Goal: Communication & Community: Answer question/provide support

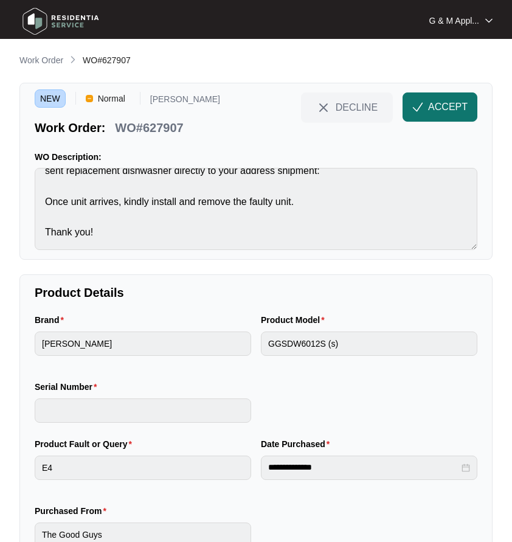
click at [431, 99] on button "ACCEPT" at bounding box center [440, 106] width 75 height 29
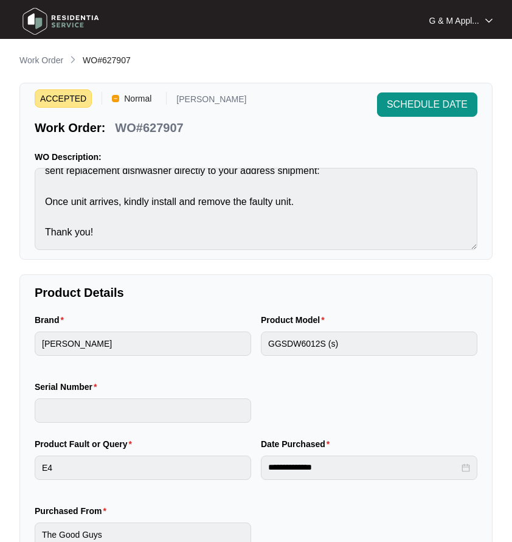
click at [154, 123] on p "WO#627907" at bounding box center [149, 127] width 68 height 17
copy div "WO#627907 SCHEDULE DATE"
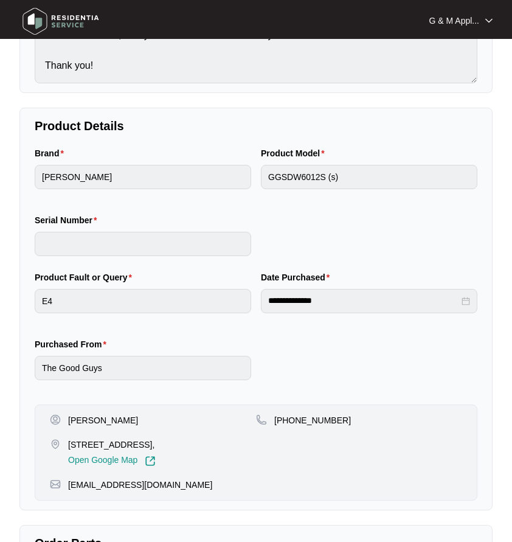
scroll to position [183, 0]
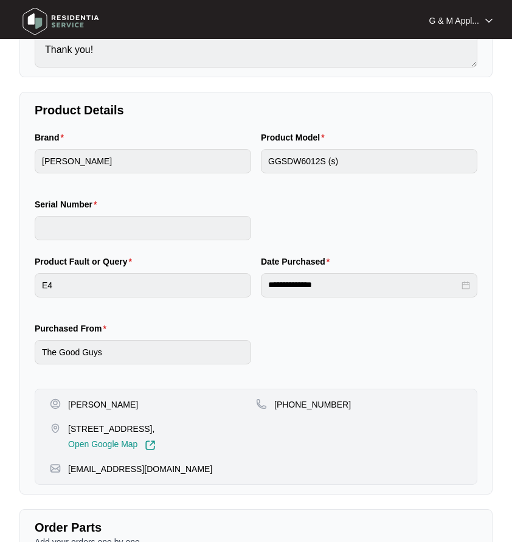
click at [91, 408] on p "[PERSON_NAME]" at bounding box center [103, 405] width 70 height 12
click at [91, 407] on p "[PERSON_NAME]" at bounding box center [103, 405] width 70 height 12
copy p "[PERSON_NAME]"
click at [299, 407] on p "[PHONE_NUMBER]" at bounding box center [312, 405] width 77 height 12
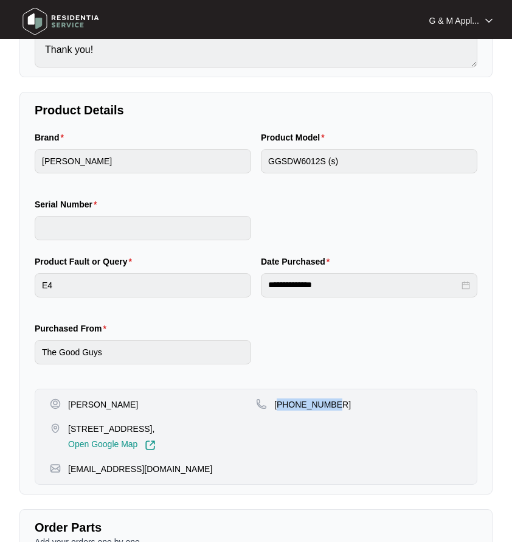
click at [299, 407] on p "[PHONE_NUMBER]" at bounding box center [312, 405] width 77 height 12
copy p "61403160415"
click at [99, 430] on p "[STREET_ADDRESS]," at bounding box center [112, 429] width 88 height 12
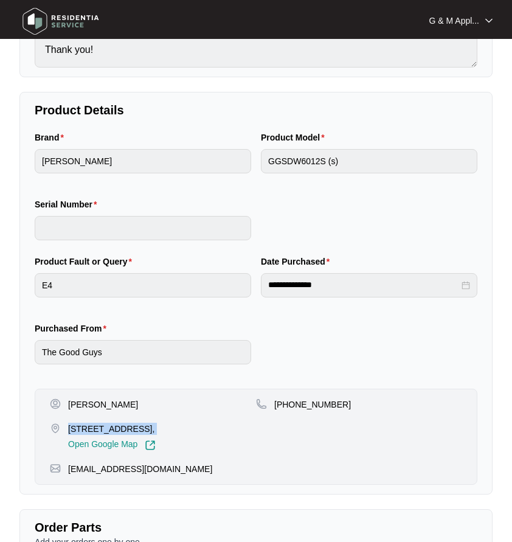
click at [99, 430] on p "[STREET_ADDRESS]," at bounding box center [112, 429] width 88 height 12
copy p "[STREET_ADDRESS],"
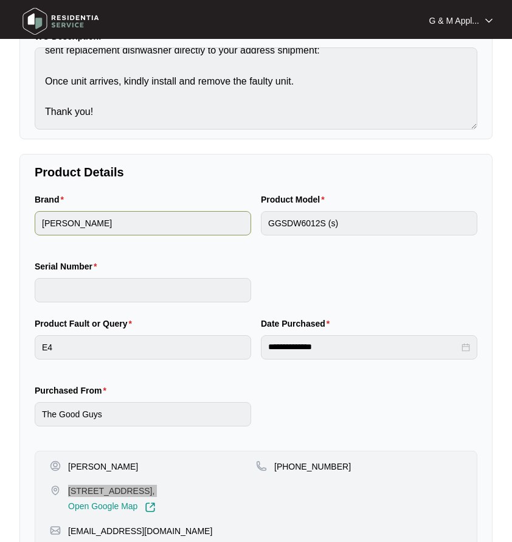
scroll to position [0, 0]
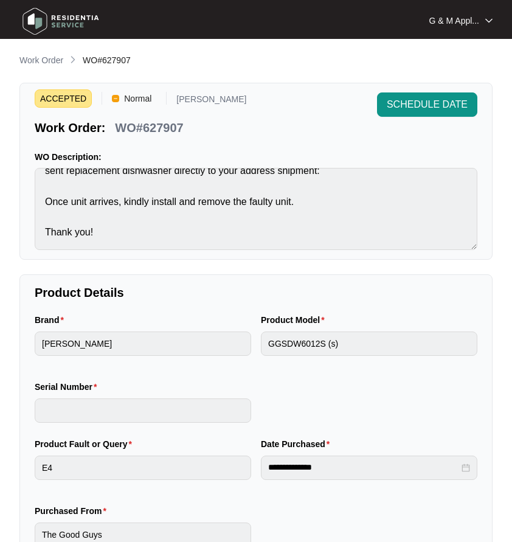
click at [157, 127] on p "WO#627907" at bounding box center [149, 127] width 68 height 17
click at [158, 127] on p "WO#627907" at bounding box center [149, 127] width 68 height 17
copy div "WO#627907 SCHEDULE DATE"
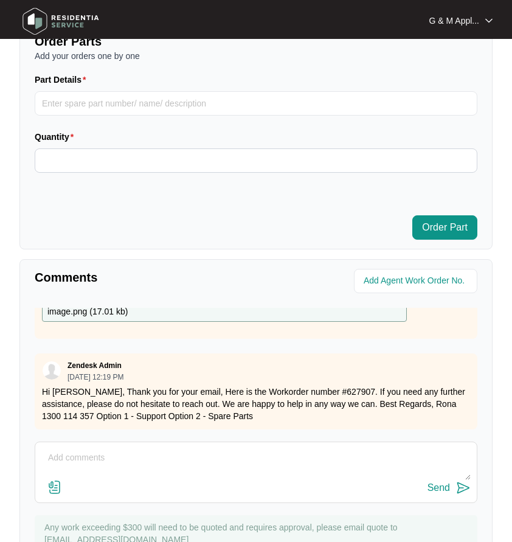
scroll to position [669, 0]
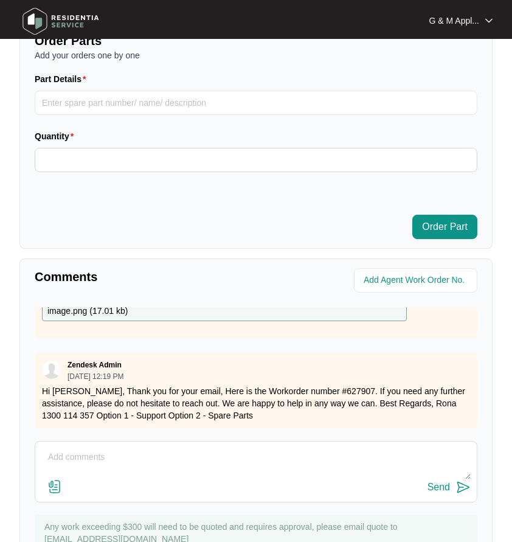
click at [114, 462] on textarea at bounding box center [256, 464] width 430 height 32
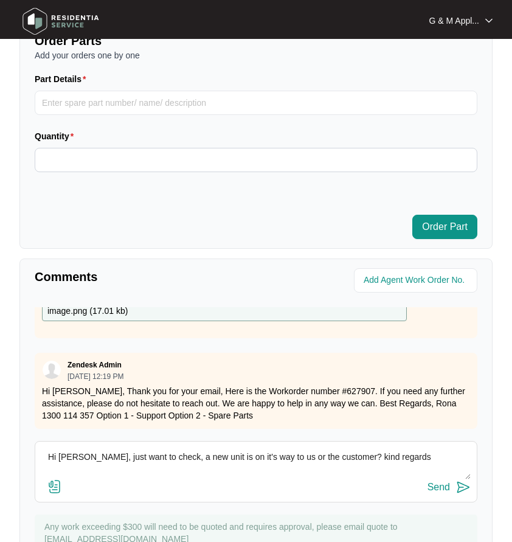
drag, startPoint x: 334, startPoint y: 456, endPoint x: 417, endPoint y: 458, distance: 82.8
click at [417, 458] on textarea "Hi Rona, just want to check, a new unit is on it's way to us or the customer? k…" at bounding box center [256, 464] width 430 height 32
click at [337, 455] on textarea "Hi Rona, just want to check, a new unit is on it's way to us or the customer?" at bounding box center [256, 464] width 430 height 32
type textarea "Hi [PERSON_NAME], just want to check, a new unit is on it's way to us or the cu…"
click at [463, 486] on img at bounding box center [463, 487] width 15 height 15
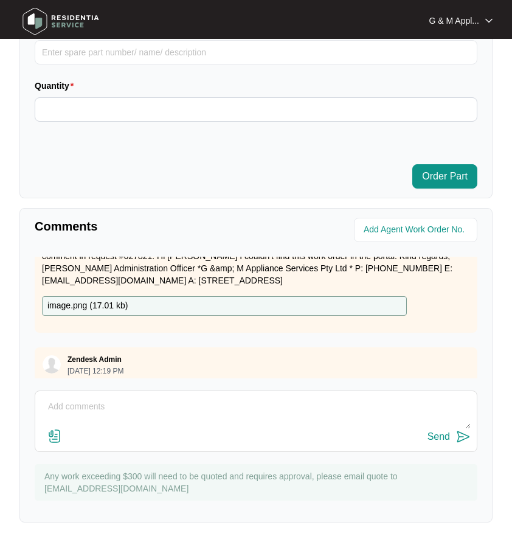
scroll to position [153, 0]
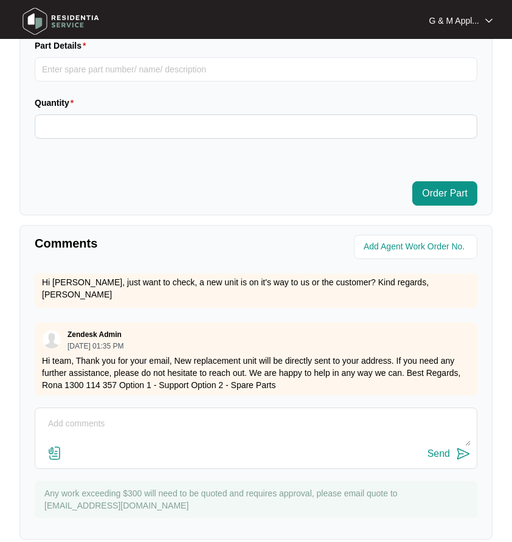
scroll to position [720, 0]
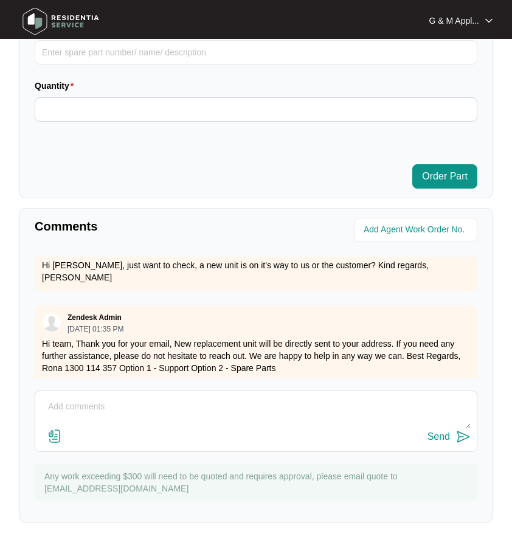
click at [147, 410] on textarea at bounding box center [256, 413] width 430 height 32
type textarea "Thank you [PERSON_NAME] - from [PERSON_NAME]"
click at [468, 436] on img at bounding box center [463, 437] width 15 height 15
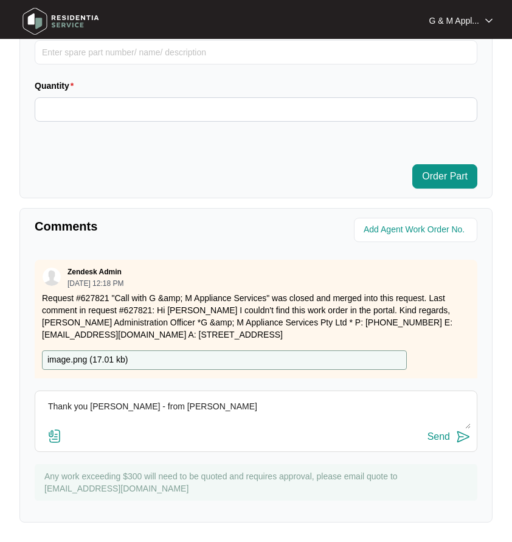
scroll to position [66, 0]
